Goal: Information Seeking & Learning: Learn about a topic

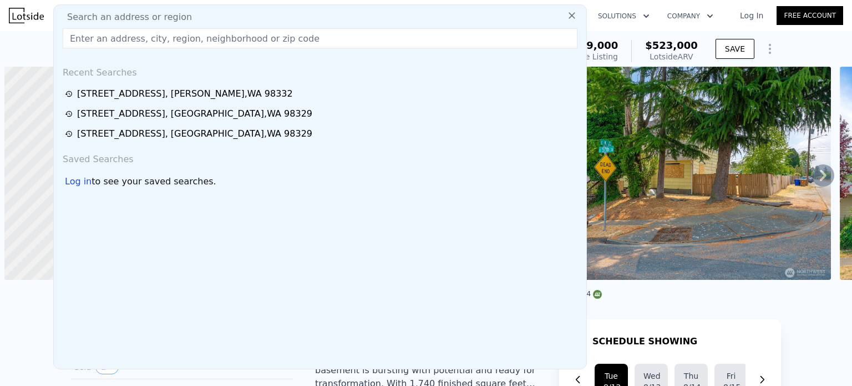
scroll to position [0, 4]
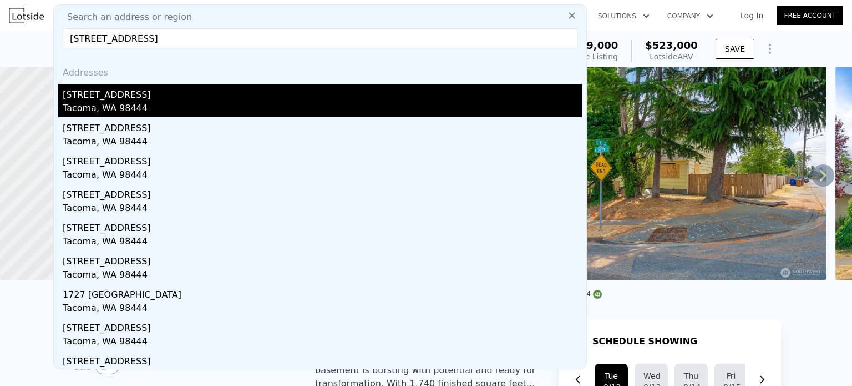
type input "[STREET_ADDRESS]"
click at [108, 100] on div "[STREET_ADDRESS]" at bounding box center [322, 93] width 519 height 18
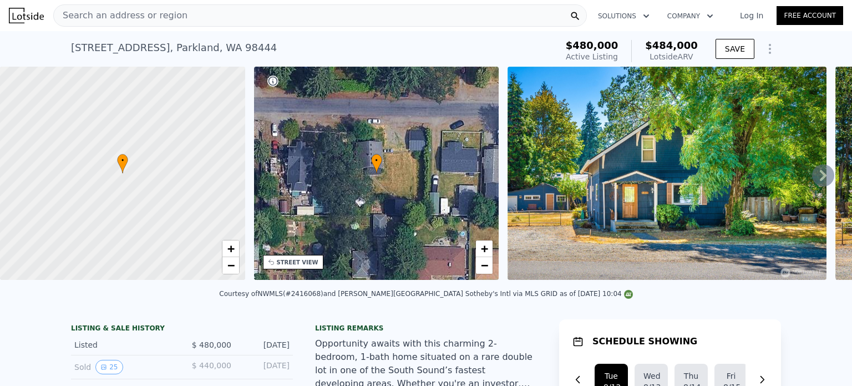
click at [211, 7] on div "Search an address or region" at bounding box center [320, 15] width 534 height 22
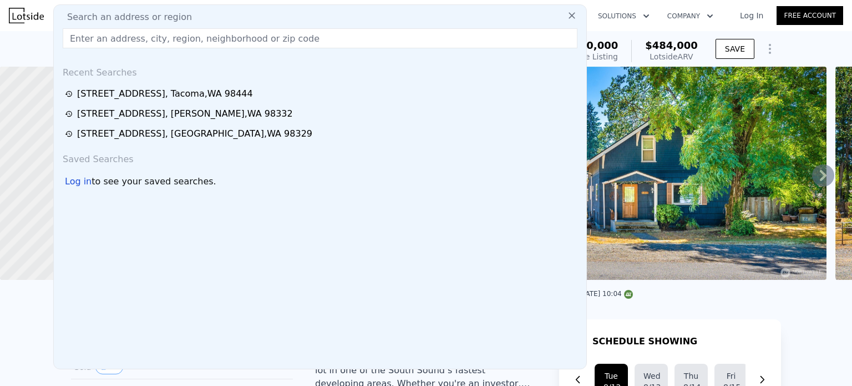
click at [193, 17] on div "Search an address or region" at bounding box center [320, 17] width 524 height 13
click at [134, 42] on input "text" at bounding box center [320, 38] width 515 height 20
paste input "[STREET_ADDRESS]"
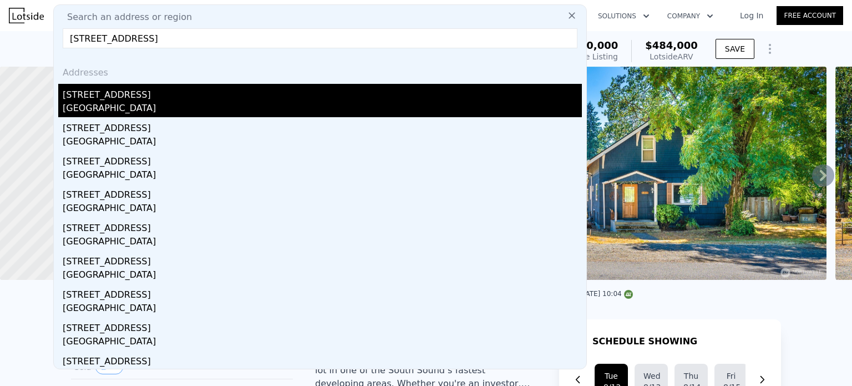
type input "[STREET_ADDRESS]"
click at [204, 99] on div "[STREET_ADDRESS]" at bounding box center [322, 93] width 519 height 18
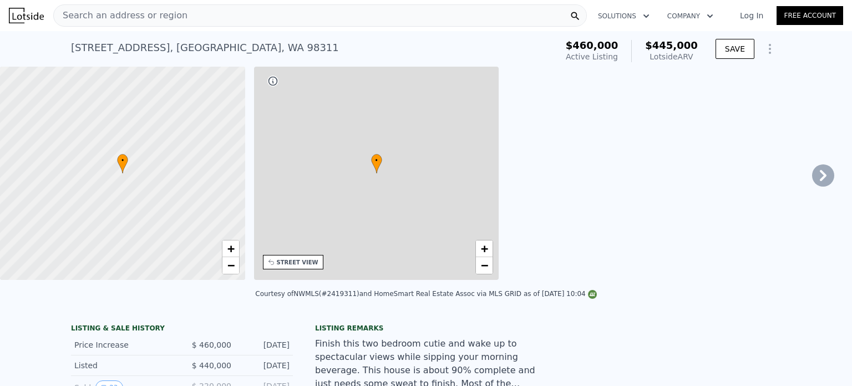
type input "3"
type input "1.5"
type input "2.5"
type input "1220"
type input "1788"
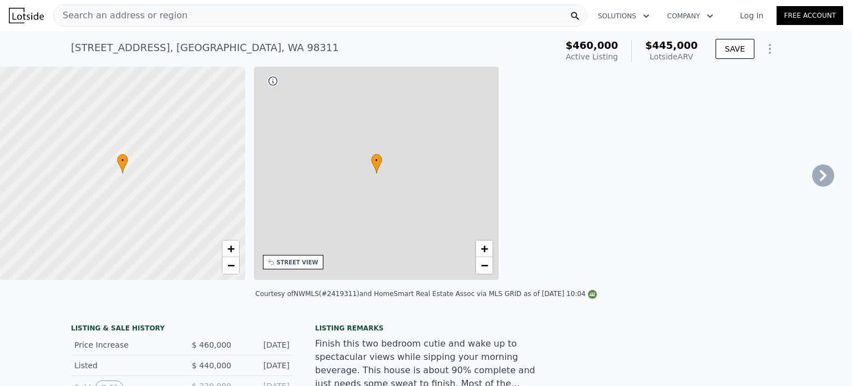
type input "3049"
type input "6970"
type input "$ 445,000"
type input "-$ 80,670"
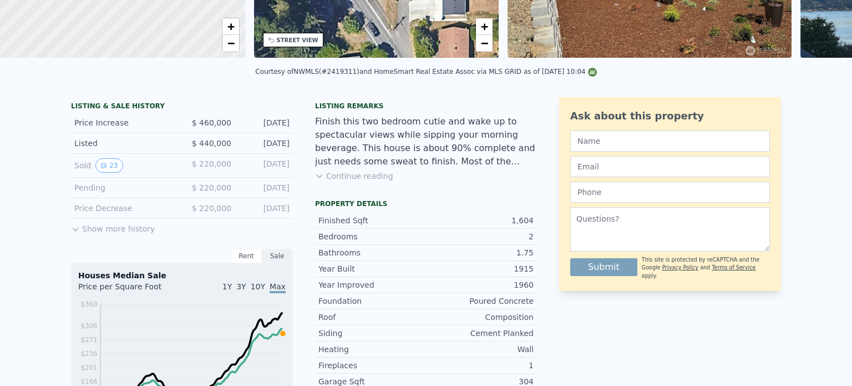
scroll to position [4, 0]
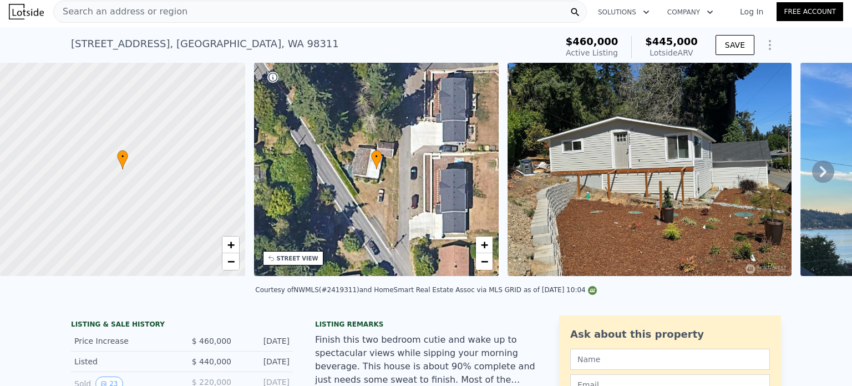
click at [168, 14] on span "Search an address or region" at bounding box center [121, 11] width 134 height 13
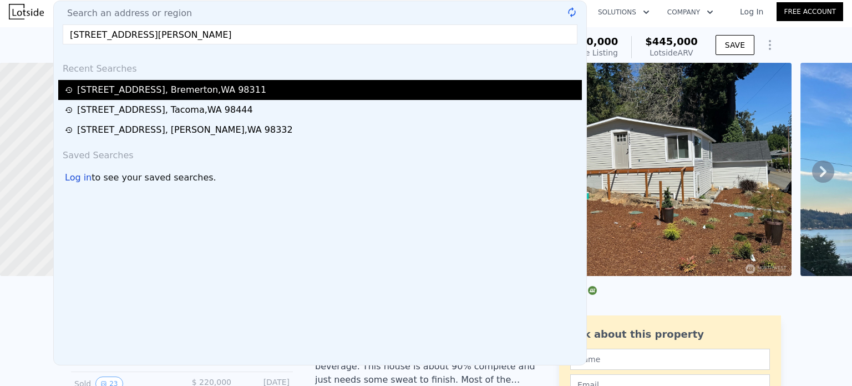
type input "[STREET_ADDRESS][PERSON_NAME]"
click at [226, 87] on div "[STREET_ADDRESS]" at bounding box center [171, 89] width 189 height 13
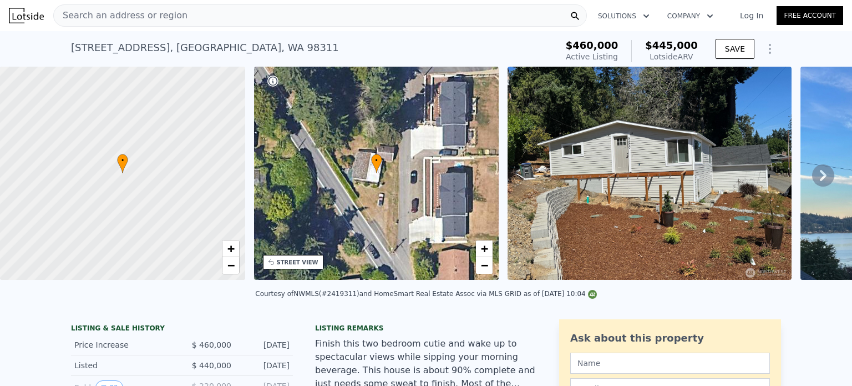
click at [124, 15] on span "Search an address or region" at bounding box center [121, 15] width 134 height 13
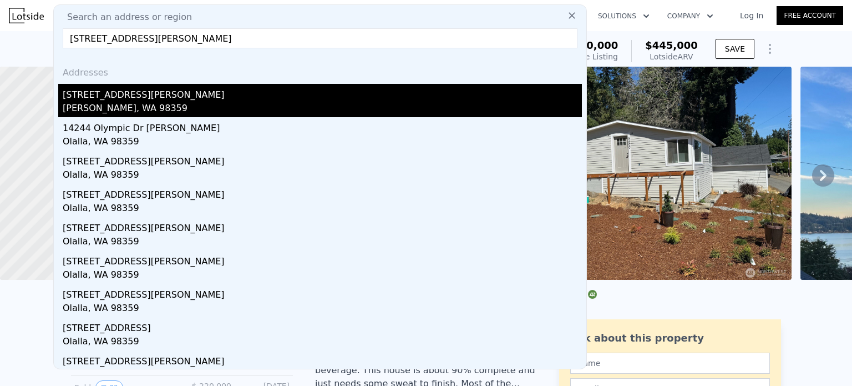
type input "[STREET_ADDRESS][PERSON_NAME]"
click at [218, 100] on div "[STREET_ADDRESS][PERSON_NAME]" at bounding box center [322, 93] width 519 height 18
